Goal: Task Accomplishment & Management: Use online tool/utility

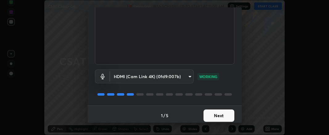
scroll to position [67, 0]
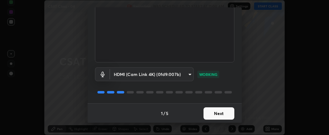
click at [214, 114] on button "Next" at bounding box center [219, 114] width 31 height 12
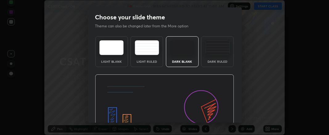
click at [218, 115] on img at bounding box center [164, 114] width 139 height 78
click at [219, 115] on img at bounding box center [164, 114] width 139 height 78
click at [218, 115] on img at bounding box center [164, 114] width 139 height 78
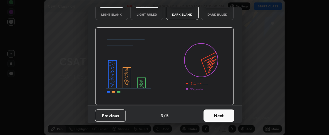
scroll to position [49, 0]
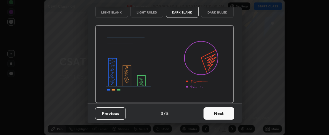
click at [214, 114] on button "Next" at bounding box center [219, 114] width 31 height 12
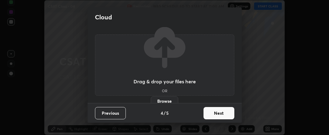
click at [218, 116] on button "Next" at bounding box center [219, 113] width 31 height 12
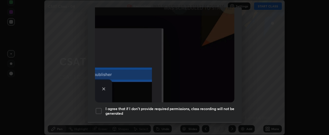
scroll to position [193, 0]
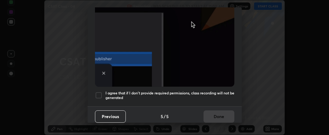
click at [97, 92] on div at bounding box center [98, 95] width 7 height 7
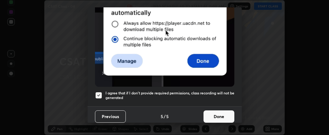
click at [213, 116] on button "Done" at bounding box center [219, 117] width 31 height 12
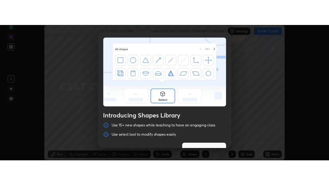
scroll to position [14, 0]
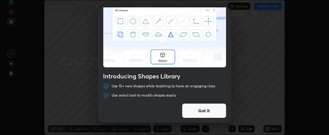
click at [198, 110] on button "Got it" at bounding box center [204, 111] width 44 height 15
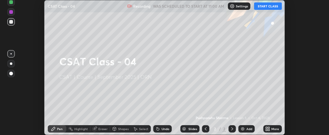
click at [267, 128] on icon at bounding box center [267, 128] width 2 height 2
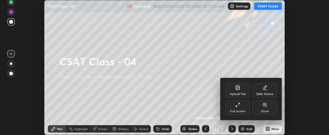
click at [237, 112] on div "Full screen" at bounding box center [237, 111] width 15 height 3
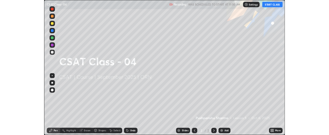
scroll to position [185, 329]
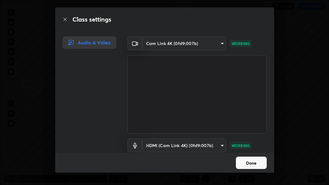
click at [255, 135] on button "Done" at bounding box center [251, 163] width 31 height 12
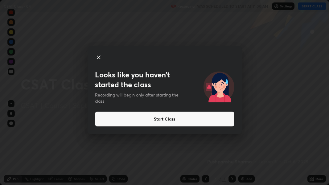
click at [199, 121] on button "Start Class" at bounding box center [165, 119] width 140 height 15
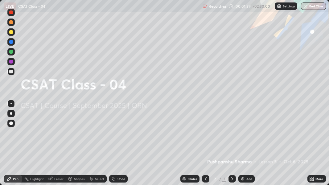
click at [245, 135] on img at bounding box center [242, 179] width 5 height 5
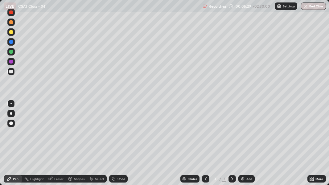
click at [12, 123] on div at bounding box center [11, 124] width 4 height 4
click at [113, 135] on icon at bounding box center [114, 179] width 2 height 2
click at [10, 60] on div at bounding box center [11, 62] width 4 height 4
click at [243, 135] on img at bounding box center [242, 179] width 5 height 5
click at [242, 135] on img at bounding box center [242, 179] width 5 height 5
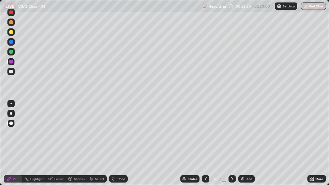
click at [10, 73] on div at bounding box center [11, 72] width 4 height 4
click at [12, 52] on div at bounding box center [11, 52] width 4 height 4
click at [244, 135] on img at bounding box center [242, 179] width 5 height 5
click at [232, 135] on icon at bounding box center [232, 179] width 5 height 5
click at [243, 135] on img at bounding box center [242, 179] width 5 height 5
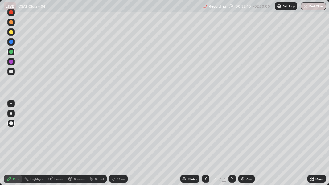
click at [11, 61] on div at bounding box center [11, 62] width 4 height 4
click at [11, 69] on div at bounding box center [10, 71] width 7 height 7
click at [246, 135] on div "Add" at bounding box center [247, 178] width 16 height 7
click at [243, 135] on img at bounding box center [242, 179] width 5 height 5
click at [12, 52] on div at bounding box center [11, 52] width 4 height 4
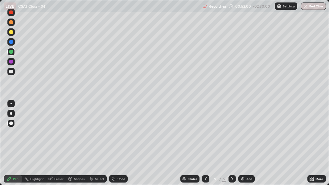
click at [245, 135] on div "Add" at bounding box center [247, 178] width 16 height 7
click at [11, 72] on div at bounding box center [11, 72] width 4 height 4
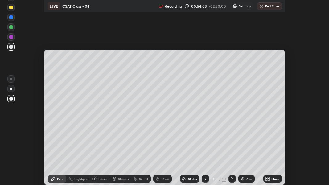
scroll to position [30728, 30534]
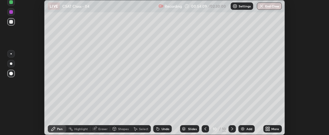
click at [268, 129] on icon at bounding box center [267, 129] width 5 height 5
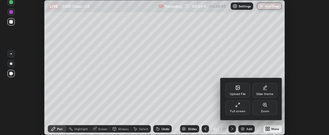
click at [244, 110] on div "Full screen" at bounding box center [238, 108] width 25 height 15
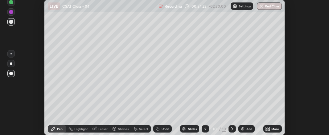
click at [269, 129] on icon at bounding box center [270, 128] width 2 height 2
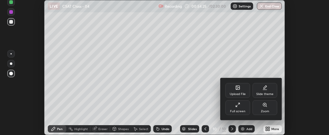
click at [234, 108] on div "Full screen" at bounding box center [238, 108] width 25 height 15
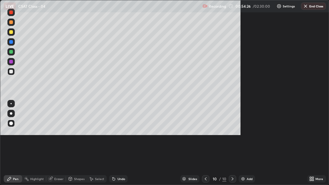
scroll to position [185, 329]
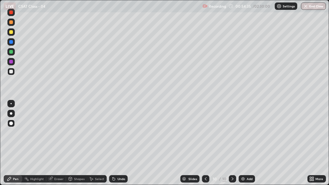
click at [118, 135] on div "Undo" at bounding box center [122, 178] width 8 height 3
click at [11, 62] on div at bounding box center [11, 62] width 4 height 4
click at [13, 32] on div at bounding box center [10, 31] width 7 height 7
click at [10, 52] on div at bounding box center [11, 52] width 4 height 4
click at [11, 52] on div at bounding box center [11, 52] width 4 height 4
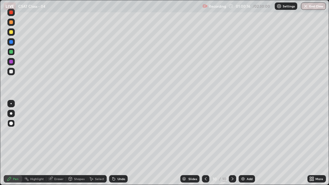
click at [243, 135] on img at bounding box center [243, 179] width 5 height 5
click at [11, 71] on div at bounding box center [11, 72] width 4 height 4
click at [243, 135] on img at bounding box center [242, 179] width 5 height 5
click at [120, 135] on div "Undo" at bounding box center [122, 178] width 8 height 3
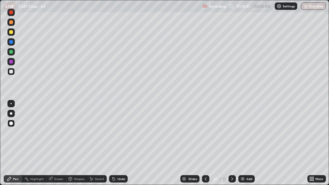
click at [10, 62] on div at bounding box center [11, 62] width 4 height 4
click at [118, 135] on div "Undo" at bounding box center [122, 178] width 8 height 3
click at [242, 135] on img at bounding box center [242, 179] width 5 height 5
click at [243, 135] on img at bounding box center [242, 179] width 5 height 5
click at [113, 135] on icon at bounding box center [114, 179] width 2 height 2
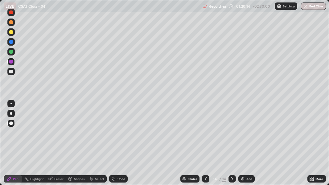
click at [114, 135] on icon at bounding box center [114, 179] width 2 height 2
click at [115, 135] on icon at bounding box center [113, 179] width 5 height 5
click at [242, 135] on img at bounding box center [242, 179] width 5 height 5
click at [246, 135] on div "Add" at bounding box center [247, 178] width 16 height 7
click at [12, 52] on div at bounding box center [11, 52] width 4 height 4
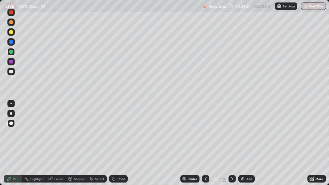
click at [247, 135] on div "Add" at bounding box center [250, 178] width 6 height 3
click at [115, 135] on icon at bounding box center [113, 179] width 5 height 5
click at [118, 135] on div "Undo" at bounding box center [122, 178] width 8 height 3
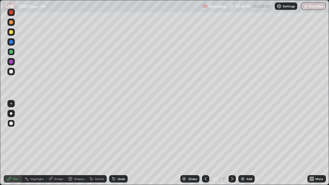
click at [119, 135] on div "Undo" at bounding box center [122, 178] width 8 height 3
click at [118, 135] on div "Undo" at bounding box center [122, 178] width 8 height 3
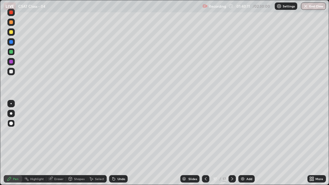
click at [118, 135] on div "Undo" at bounding box center [122, 178] width 8 height 3
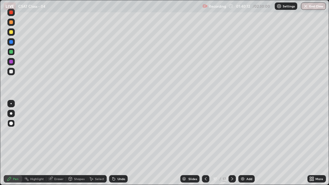
click at [118, 135] on div "Undo" at bounding box center [122, 178] width 8 height 3
click at [119, 135] on div "Undo" at bounding box center [122, 178] width 8 height 3
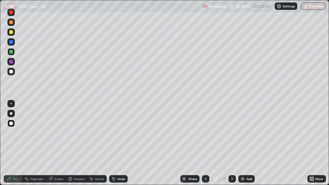
click at [119, 135] on div "Undo" at bounding box center [122, 178] width 8 height 3
click at [120, 135] on div "Undo" at bounding box center [122, 178] width 8 height 3
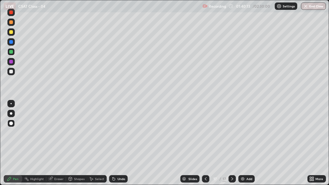
click at [120, 135] on div "Undo" at bounding box center [122, 178] width 8 height 3
click at [119, 135] on div "Undo" at bounding box center [122, 178] width 8 height 3
click at [120, 135] on div "Undo" at bounding box center [122, 178] width 8 height 3
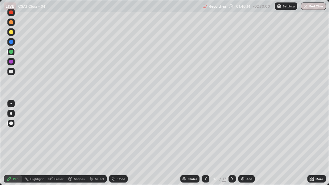
click at [120, 135] on div "Undo" at bounding box center [118, 178] width 19 height 7
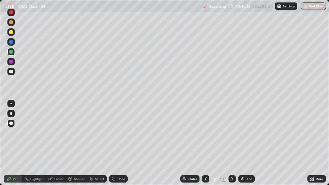
click at [120, 135] on div "Undo" at bounding box center [118, 178] width 19 height 7
click at [121, 135] on div "Undo" at bounding box center [118, 178] width 19 height 7
click at [122, 135] on div "Undo" at bounding box center [118, 178] width 19 height 7
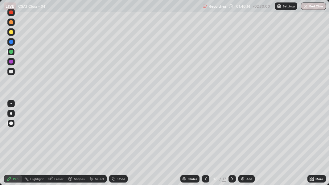
click at [119, 135] on div "Undo" at bounding box center [122, 178] width 8 height 3
click at [114, 135] on icon at bounding box center [114, 179] width 2 height 2
click at [113, 135] on icon at bounding box center [114, 179] width 2 height 2
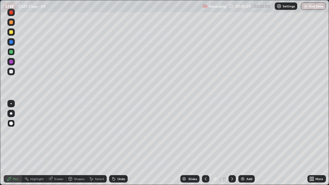
click at [115, 135] on div "Undo" at bounding box center [118, 178] width 19 height 7
click at [113, 135] on icon at bounding box center [114, 179] width 2 height 2
click at [115, 135] on div "Undo" at bounding box center [118, 178] width 19 height 7
click at [113, 135] on div "Undo" at bounding box center [118, 178] width 19 height 7
click at [114, 135] on div "Undo" at bounding box center [118, 178] width 19 height 7
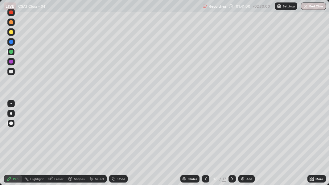
click at [115, 135] on div "Undo" at bounding box center [118, 178] width 19 height 7
click at [116, 135] on div "Undo" at bounding box center [118, 178] width 19 height 7
click at [117, 135] on div "Undo" at bounding box center [118, 178] width 19 height 7
click at [116, 135] on div "Undo" at bounding box center [118, 178] width 19 height 7
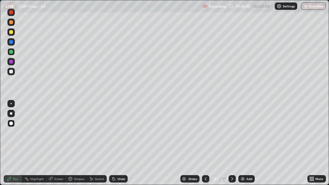
click at [242, 135] on img at bounding box center [242, 179] width 5 height 5
click at [10, 63] on div at bounding box center [11, 62] width 4 height 4
click at [12, 32] on div at bounding box center [11, 32] width 4 height 4
click at [10, 51] on div at bounding box center [11, 52] width 4 height 4
click at [11, 41] on div at bounding box center [11, 42] width 4 height 4
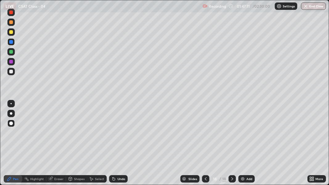
click at [11, 52] on div at bounding box center [11, 52] width 4 height 4
click at [11, 33] on div at bounding box center [11, 32] width 4 height 4
click at [10, 52] on div at bounding box center [11, 52] width 4 height 4
click at [240, 135] on img at bounding box center [242, 179] width 5 height 5
click at [114, 135] on icon at bounding box center [114, 179] width 2 height 2
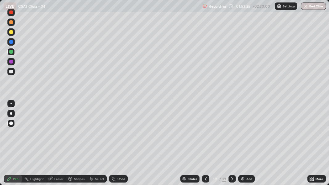
click at [115, 135] on icon at bounding box center [113, 179] width 5 height 5
click at [243, 135] on img at bounding box center [242, 179] width 5 height 5
click at [11, 61] on div at bounding box center [11, 62] width 4 height 4
click at [232, 135] on icon at bounding box center [232, 179] width 5 height 5
click at [244, 135] on img at bounding box center [243, 179] width 5 height 5
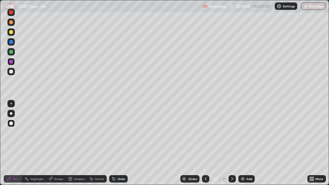
click at [10, 70] on div at bounding box center [11, 72] width 4 height 4
click at [10, 33] on div at bounding box center [11, 32] width 4 height 4
click at [52, 135] on icon at bounding box center [50, 179] width 5 height 5
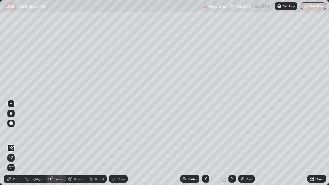
click at [14, 135] on div "Pen" at bounding box center [16, 178] width 6 height 3
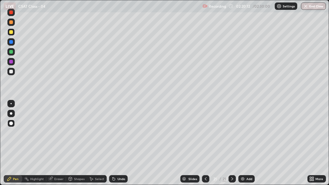
click at [11, 71] on div at bounding box center [11, 72] width 4 height 4
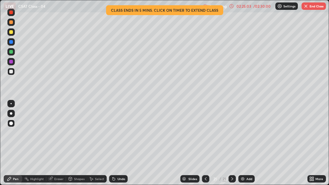
click at [244, 135] on img at bounding box center [242, 179] width 5 height 5
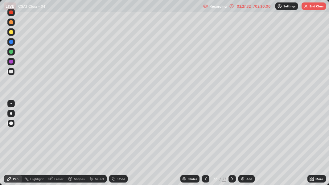
click at [119, 135] on div "Undo" at bounding box center [122, 178] width 8 height 3
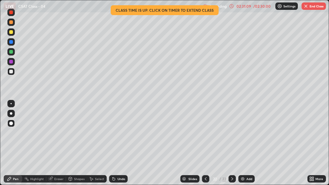
click at [213, 9] on div "Recording" at bounding box center [214, 6] width 23 height 12
click at [259, 7] on div "/ 02:30:00" at bounding box center [262, 6] width 19 height 4
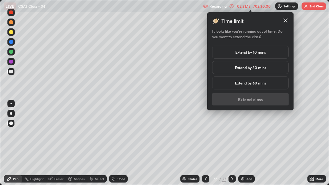
click at [264, 51] on h5 "Extend by 10 mins" at bounding box center [250, 52] width 31 height 6
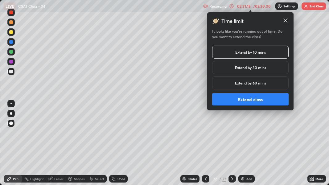
click at [258, 98] on button "Extend class" at bounding box center [250, 99] width 77 height 12
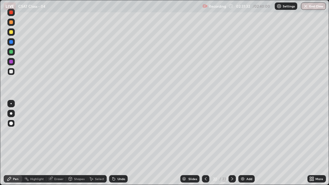
click at [244, 135] on img at bounding box center [242, 179] width 5 height 5
click at [11, 33] on div at bounding box center [11, 32] width 4 height 4
click at [113, 135] on icon at bounding box center [113, 179] width 5 height 5
click at [114, 135] on div "Undo" at bounding box center [118, 178] width 19 height 7
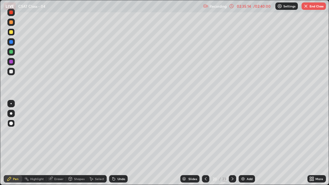
click at [113, 135] on div "Undo" at bounding box center [118, 178] width 19 height 7
click at [112, 135] on div "Undo" at bounding box center [118, 178] width 19 height 7
click at [111, 135] on div "Undo" at bounding box center [117, 179] width 21 height 12
click at [313, 8] on button "End Class" at bounding box center [314, 5] width 24 height 7
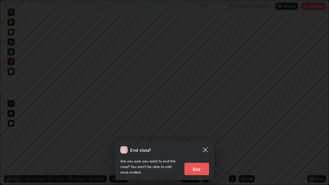
click at [200, 135] on button "End" at bounding box center [197, 169] width 25 height 12
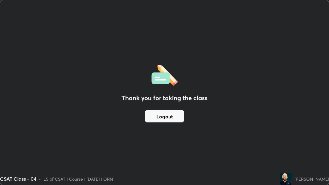
click at [173, 118] on button "Logout" at bounding box center [164, 116] width 39 height 12
